Goal: Task Accomplishment & Management: Manage account settings

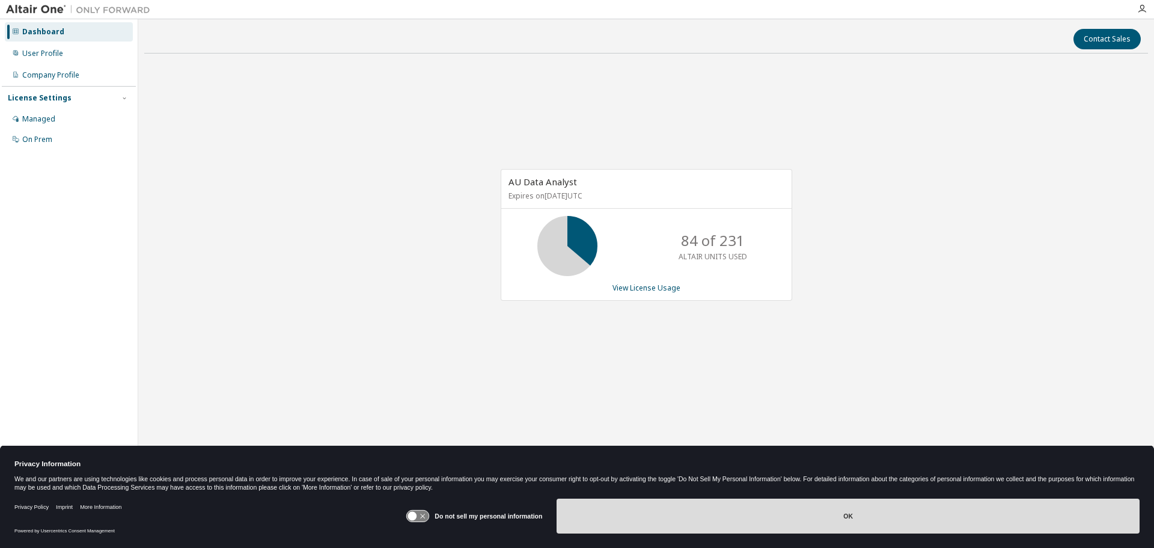
click at [636, 505] on button "OK" at bounding box center [848, 515] width 583 height 35
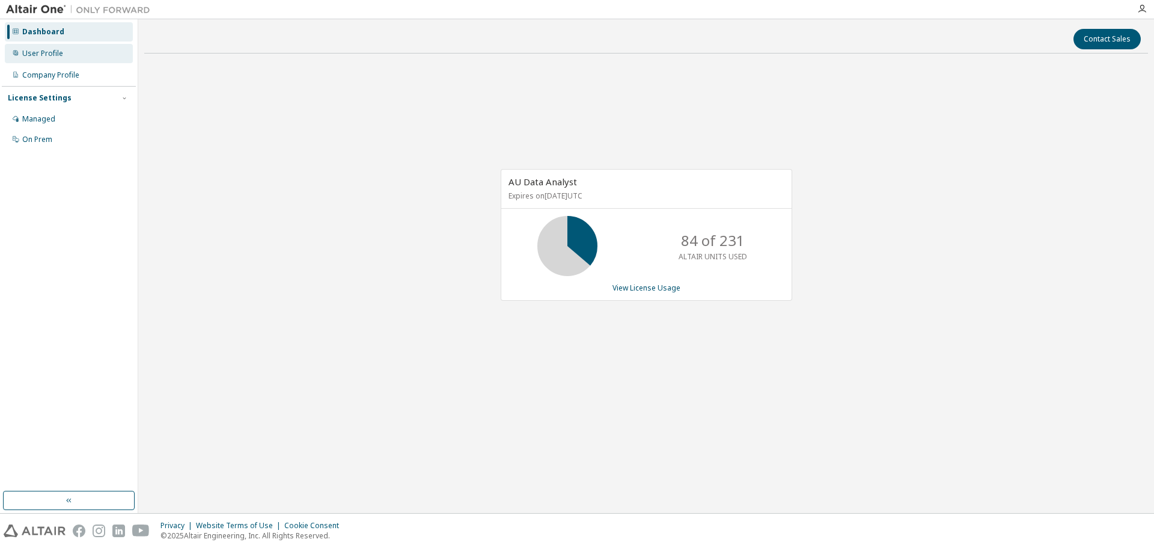
click at [63, 50] on div "User Profile" at bounding box center [69, 53] width 128 height 19
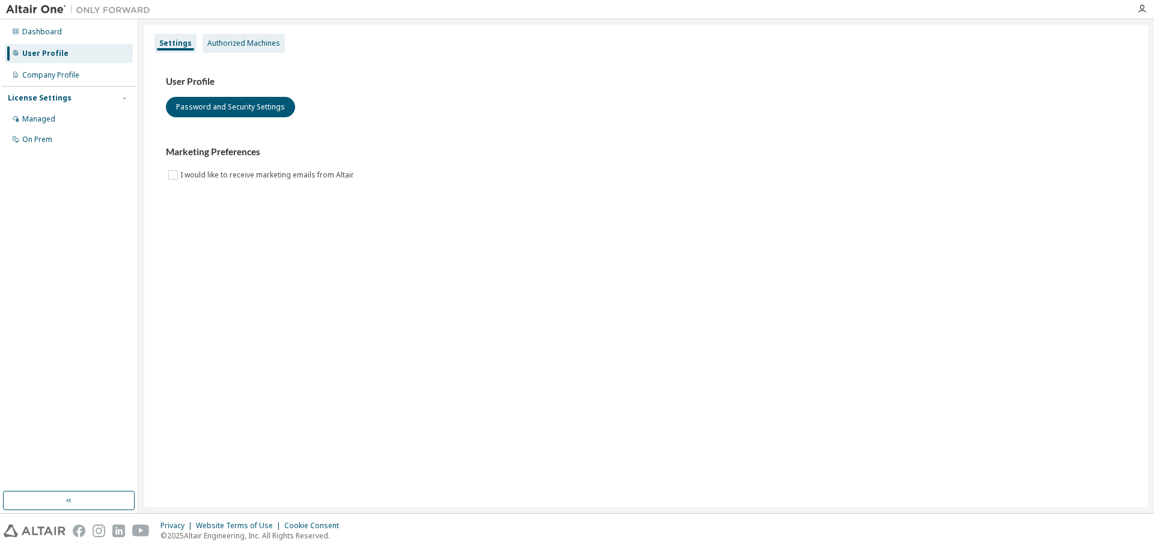
click at [244, 39] on div "Authorized Machines" at bounding box center [243, 43] width 73 height 10
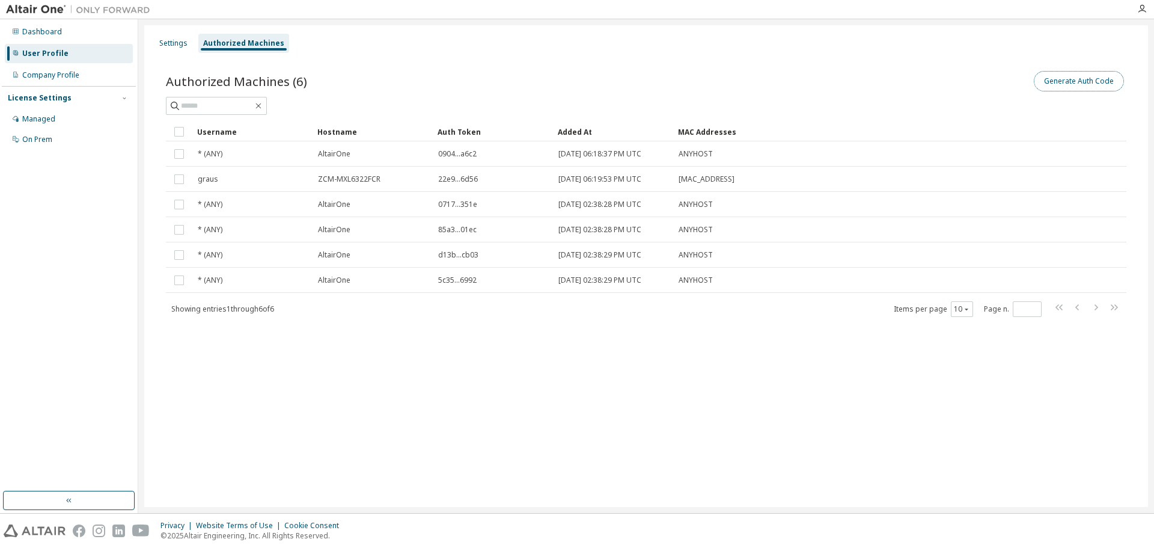
click at [1072, 81] on button "Generate Auth Code" at bounding box center [1079, 81] width 90 height 20
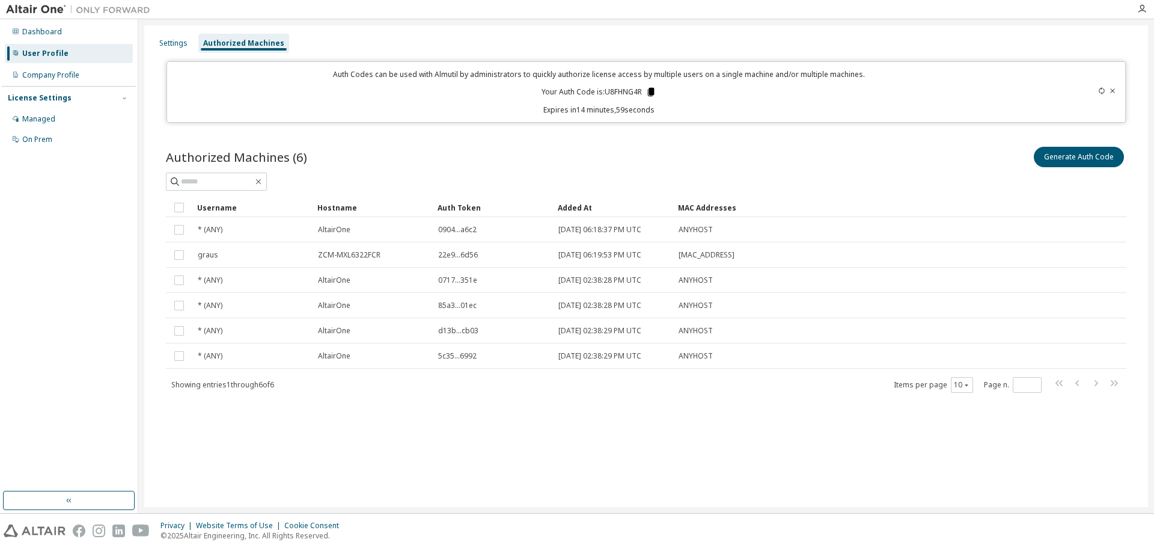
click at [655, 91] on icon at bounding box center [651, 92] width 7 height 8
